Goal: Information Seeking & Learning: Learn about a topic

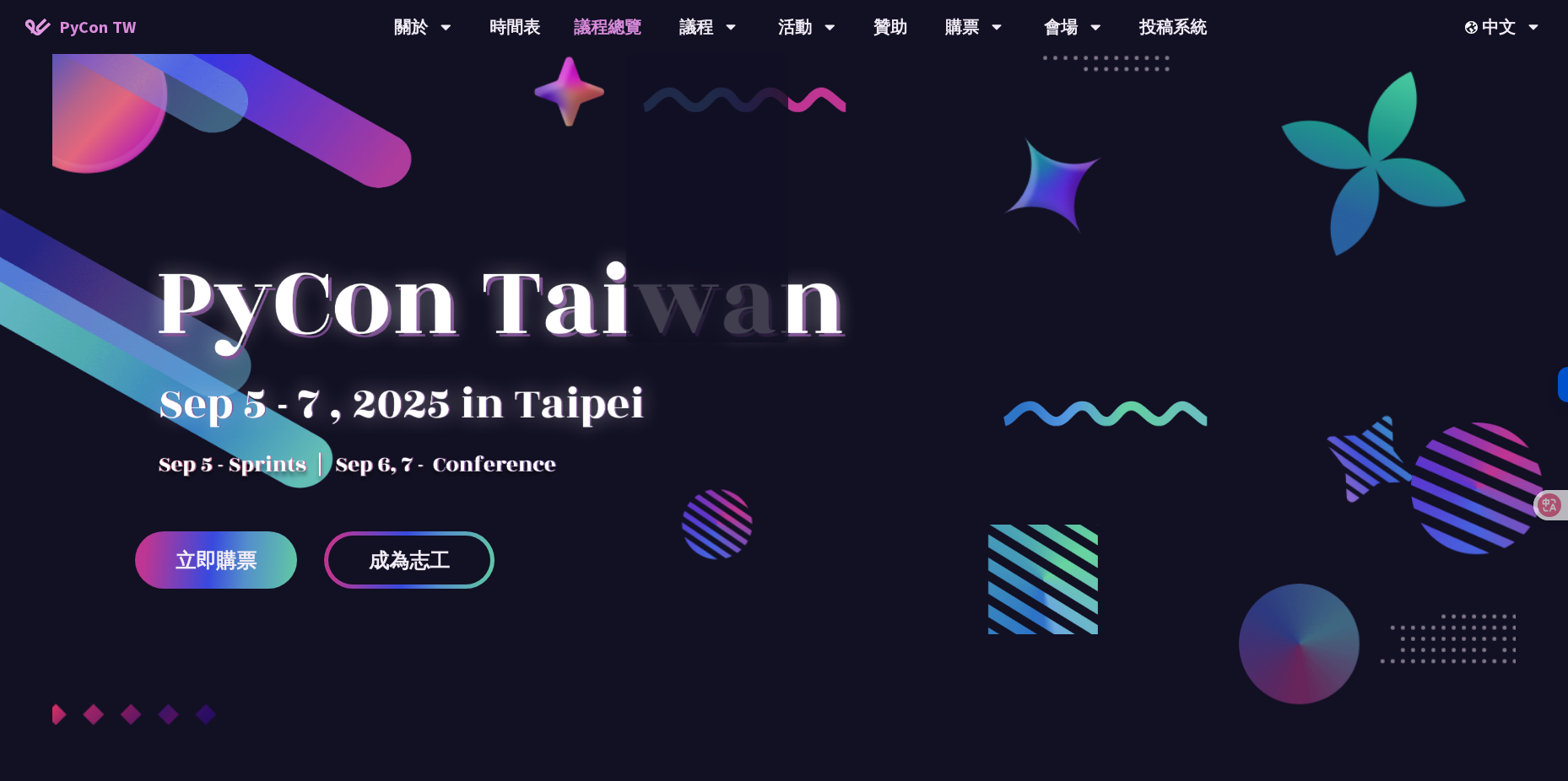
click at [616, 27] on link "議程總覽" at bounding box center [607, 27] width 102 height 54
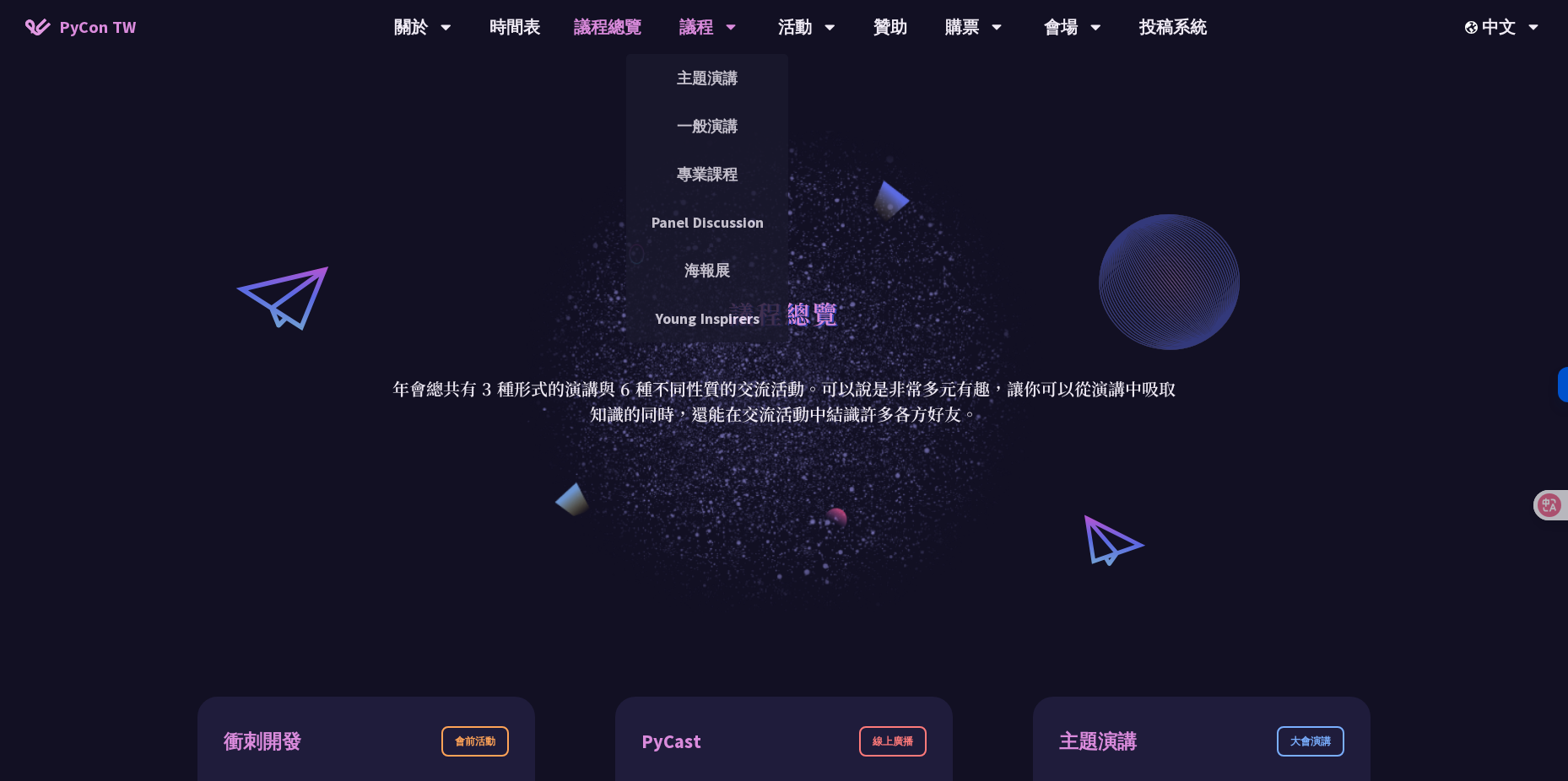
click at [716, 34] on div "議程" at bounding box center [708, 27] width 58 height 54
click at [705, 80] on link "主題演講" at bounding box center [707, 78] width 162 height 40
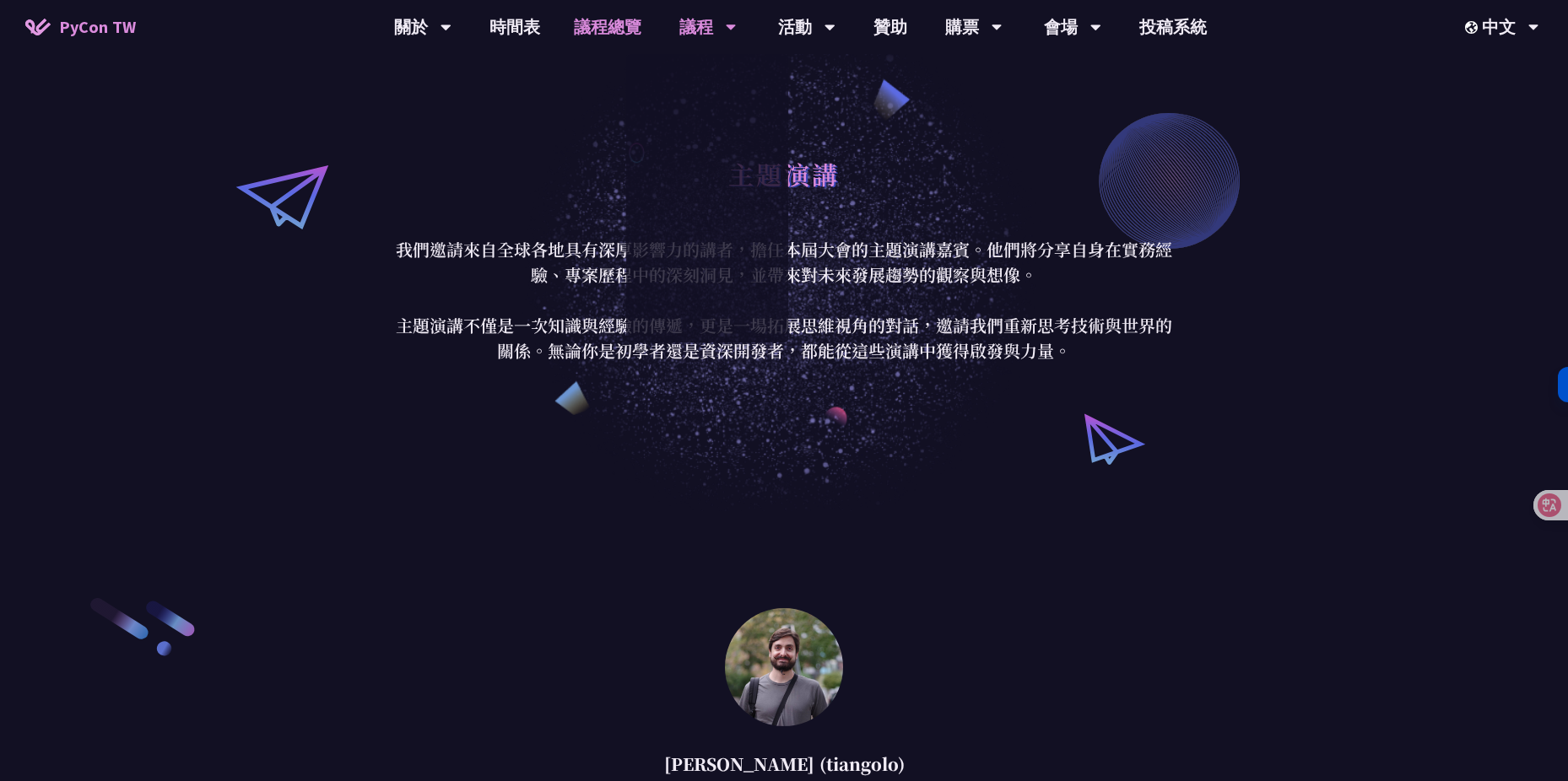
click at [617, 23] on link "議程總覽" at bounding box center [607, 27] width 102 height 54
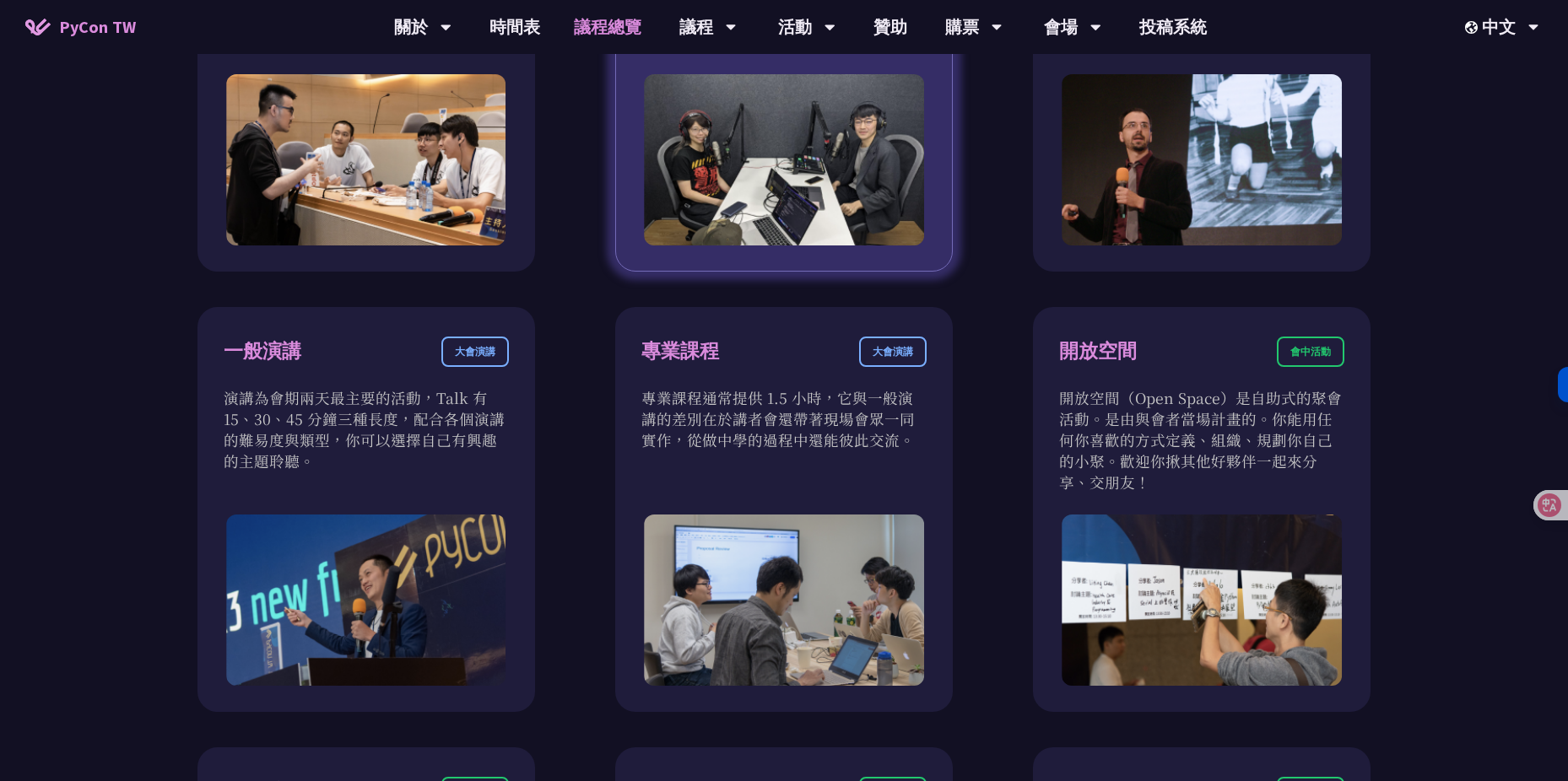
scroll to position [895, 0]
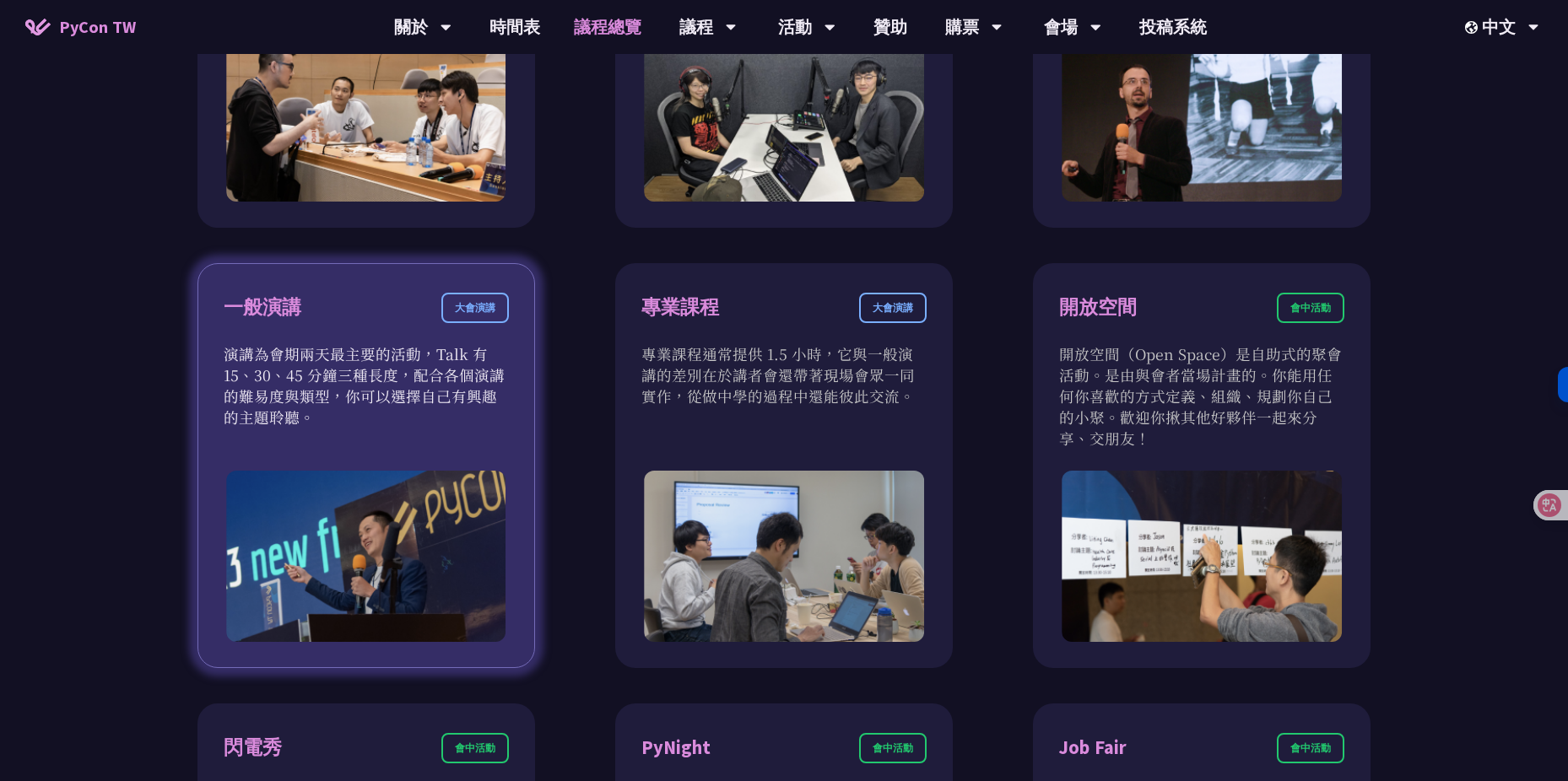
click at [461, 326] on div "一般演講 大會演講" at bounding box center [366, 318] width 285 height 51
click at [473, 308] on div "大會演講" at bounding box center [475, 308] width 68 height 30
click at [375, 387] on p "演講為會期兩天最主要的活動，Talk 有 15、30、45 分鐘三種長度，配合各個演講的難易度與類型，你可以選擇自己有興趣的主題聆聽。" at bounding box center [366, 385] width 285 height 85
click at [381, 438] on div "一般演講 大會演講 演講為會期兩天最主要的活動，Talk 有 15、30、45 分鐘三種長度，配合各個演講的難易度與類型，你可以選擇自己有興趣的主題聆聽。" at bounding box center [366, 466] width 337 height 405
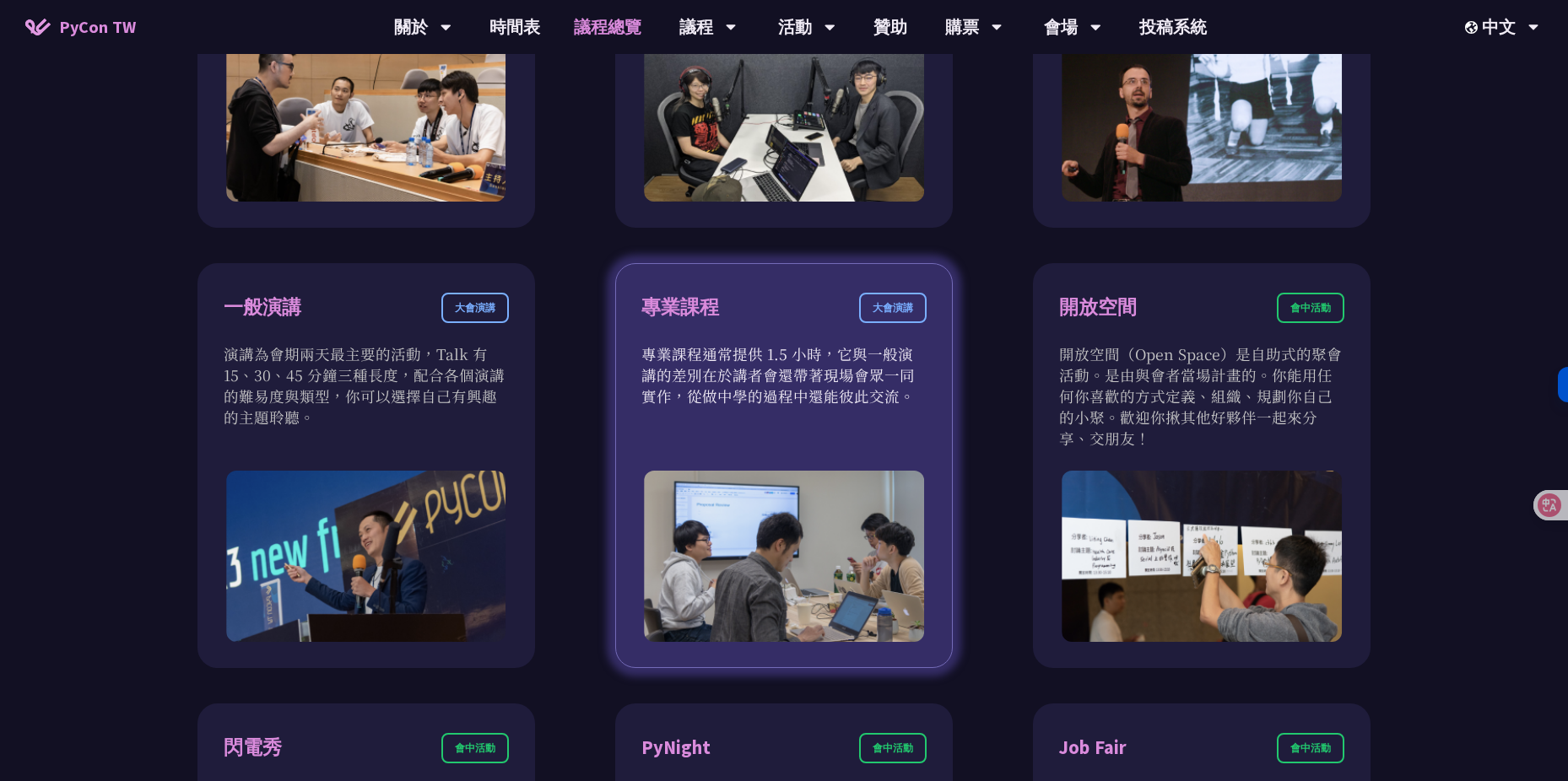
click at [775, 407] on div "專業課程 大會演講 專業課程通常提供 1.5 小時，它與一般演講的差別在於講者會還帶著現場會眾一同實作，從做中學的過程中還能彼此交流。" at bounding box center [784, 466] width 337 height 405
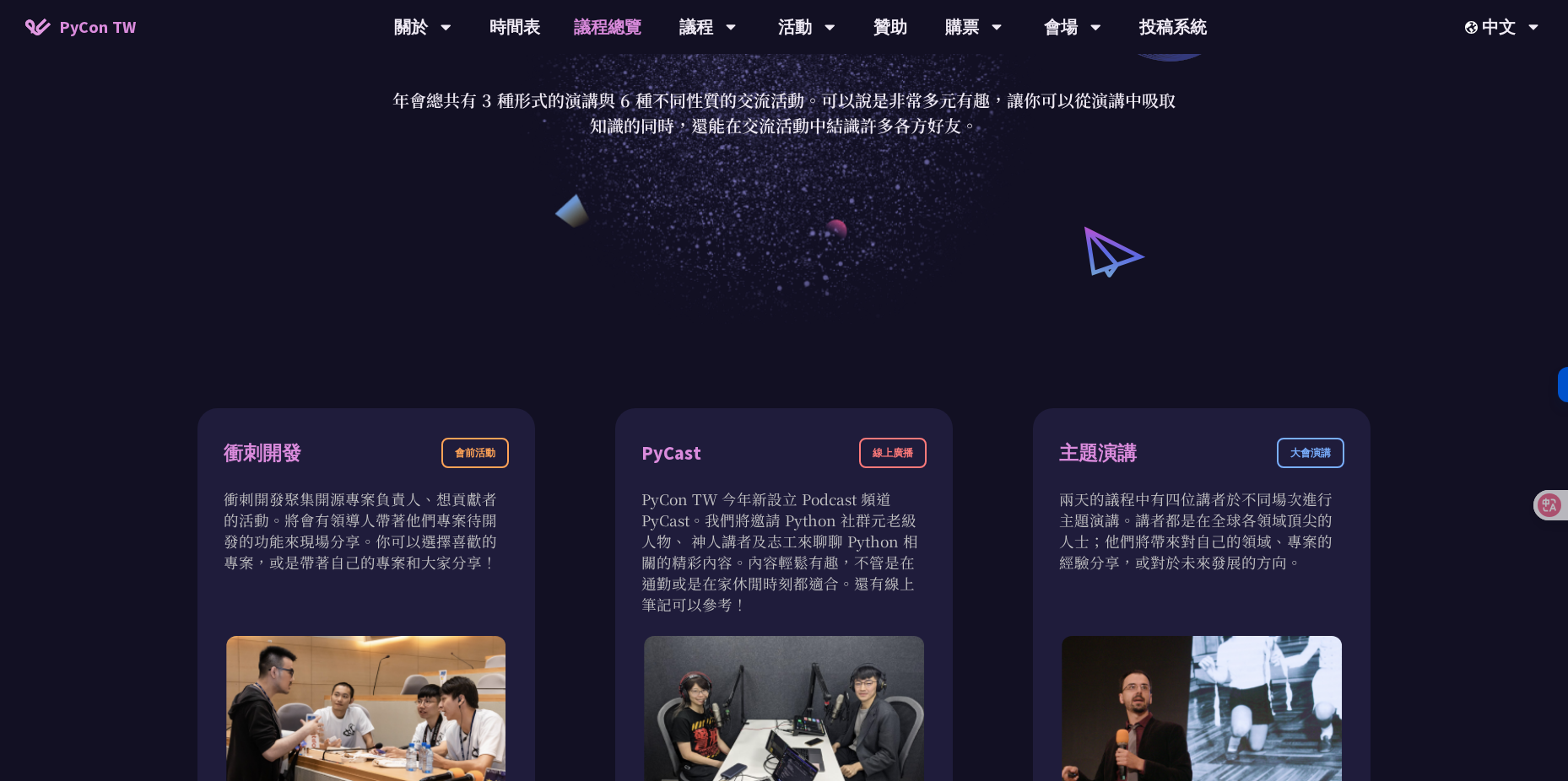
scroll to position [0, 0]
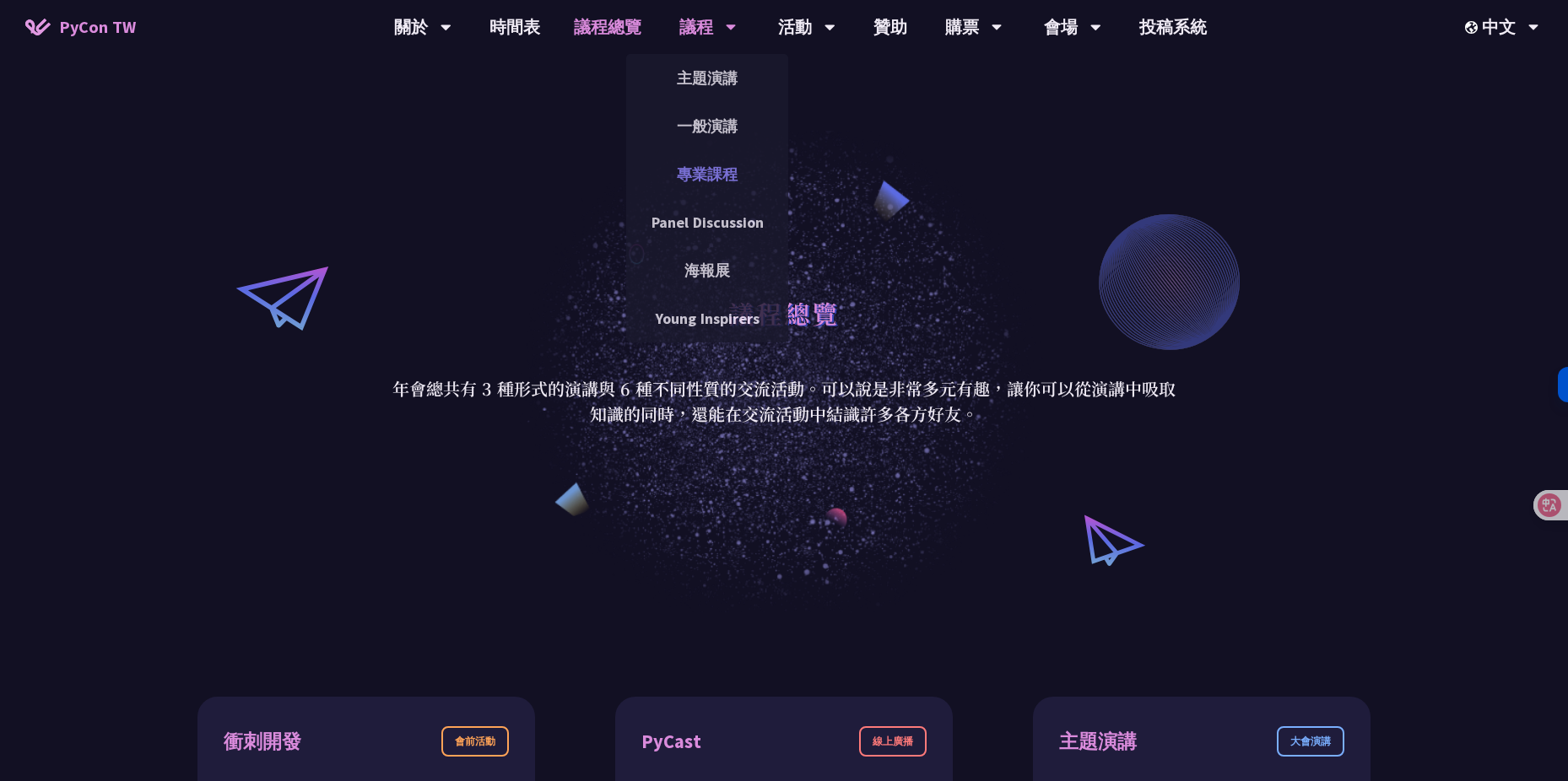
click at [718, 180] on link "專業課程" at bounding box center [707, 175] width 162 height 40
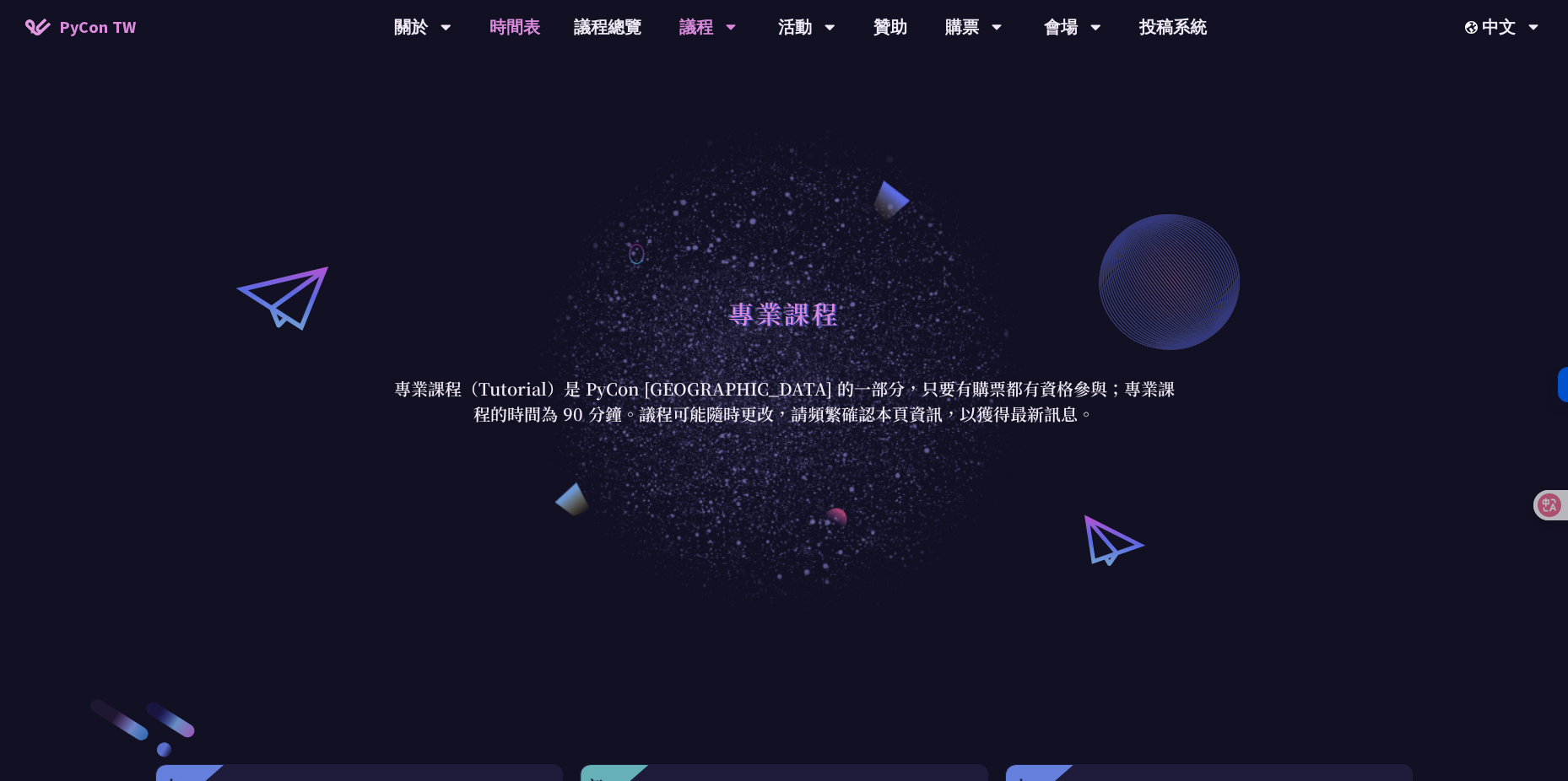
click at [516, 28] on link "時間表" at bounding box center [515, 27] width 85 height 54
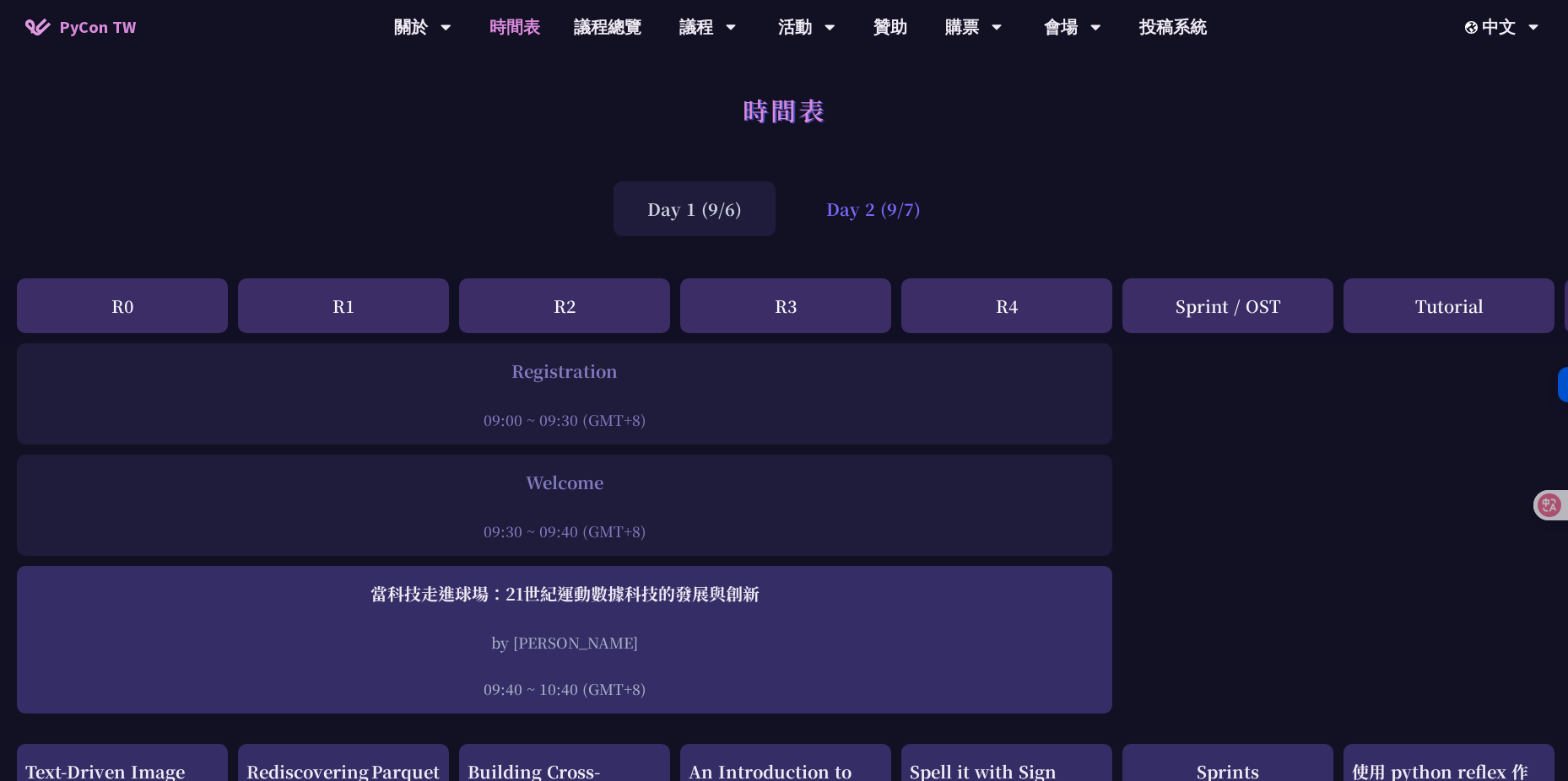
click at [885, 211] on div "Day 2 (9/7)" at bounding box center [873, 208] width 162 height 55
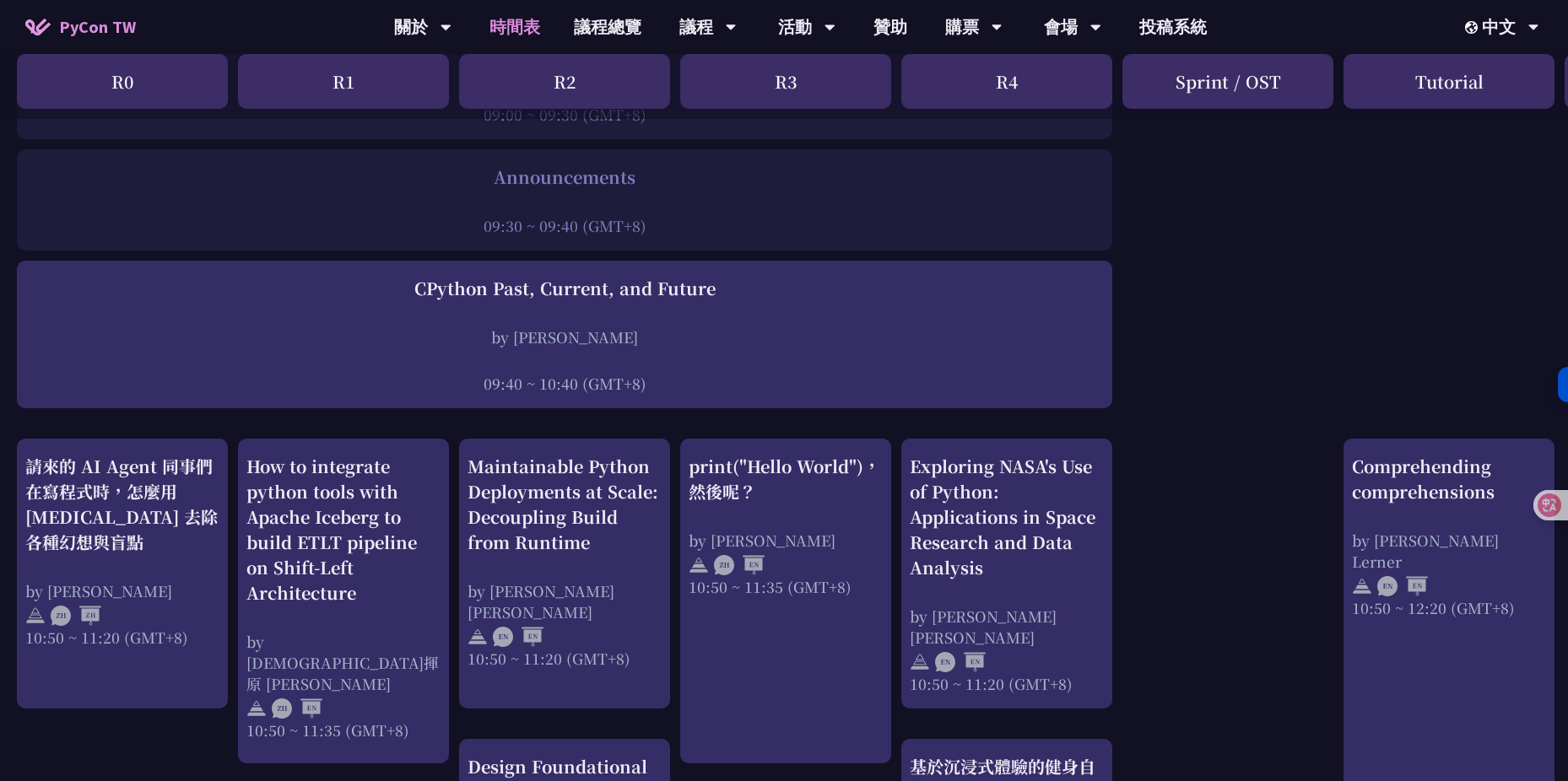
scroll to position [479, 0]
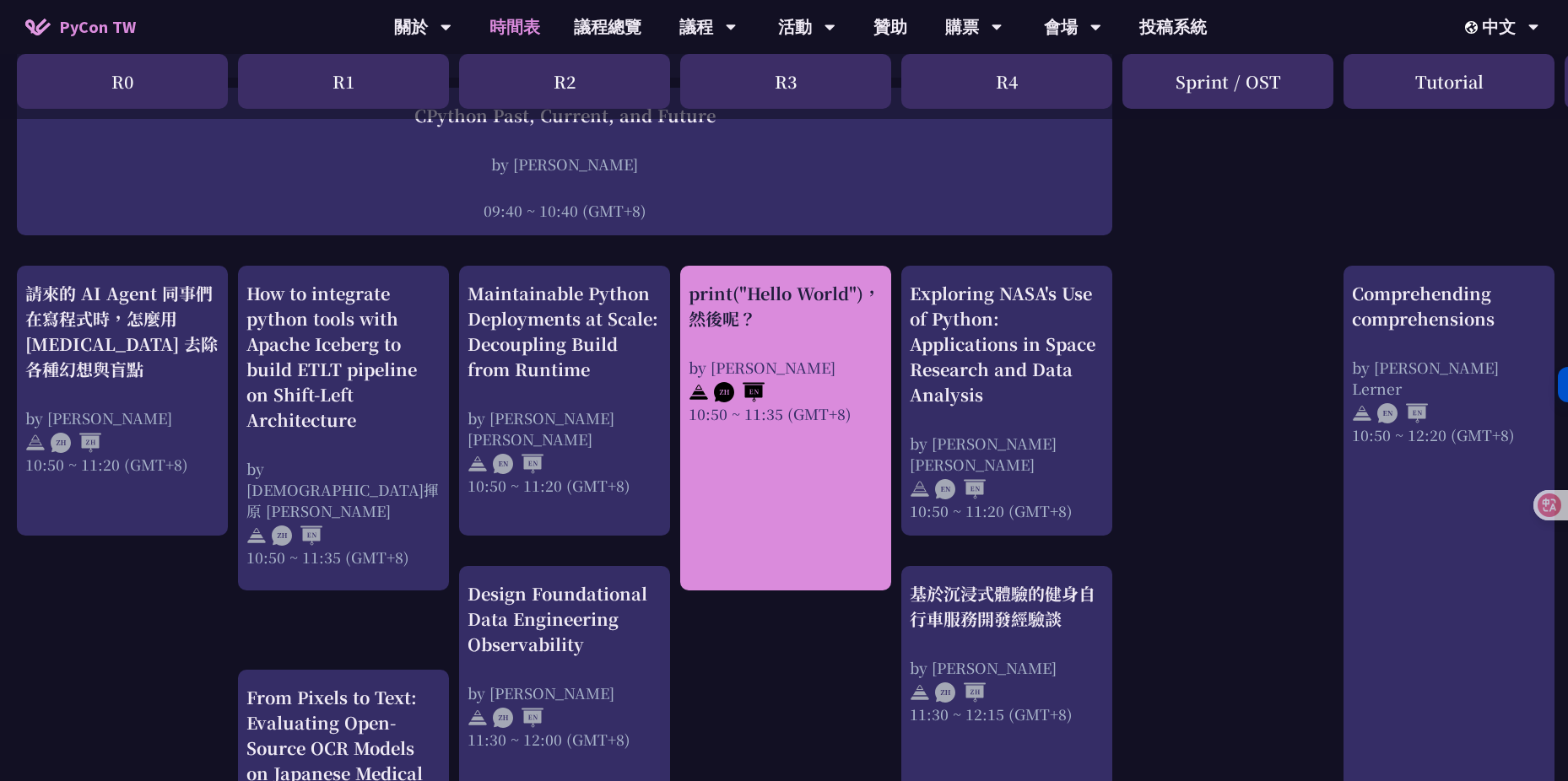
click at [801, 449] on div "print("Hello World")，然後呢？ by [PERSON_NAME] 10:50 ~ 11:35 (GMT+8)" at bounding box center [785, 428] width 210 height 325
click at [762, 430] on div "print("Hello World")，然後呢？ by [PERSON_NAME] 10:50 ~ 11:35 (GMT+8)" at bounding box center [785, 428] width 210 height 325
click at [766, 400] on div at bounding box center [785, 390] width 195 height 25
